Goal: Task Accomplishment & Management: Manage account settings

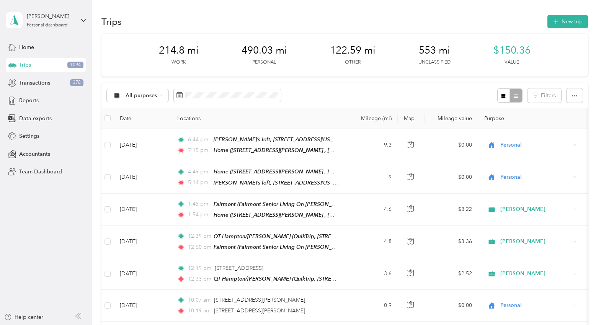
scroll to position [2724, 0]
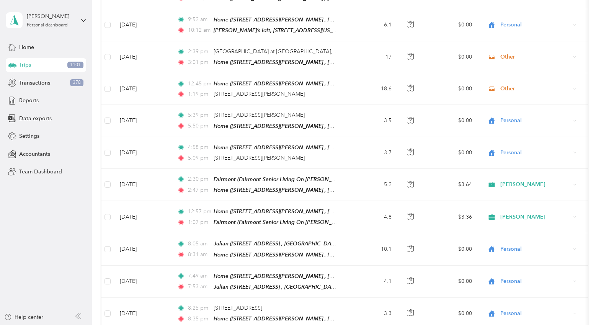
scroll to position [0, 0]
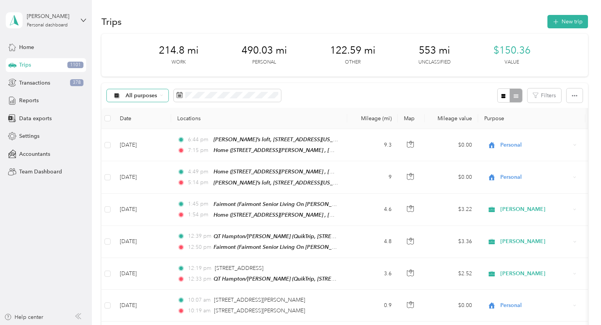
click at [161, 94] on icon at bounding box center [161, 95] width 3 height 3
click at [138, 190] on span "Hshanle" at bounding box center [148, 190] width 45 height 8
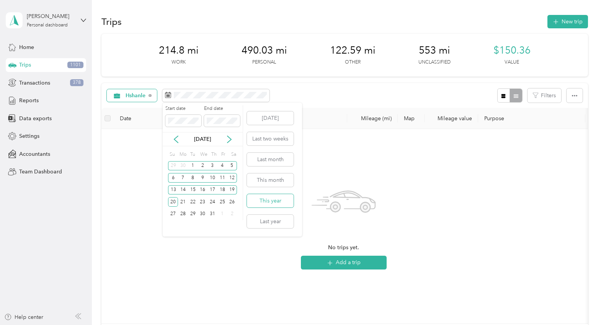
click at [274, 203] on button "This year" at bounding box center [270, 200] width 47 height 13
